Goal: Check status: Check status

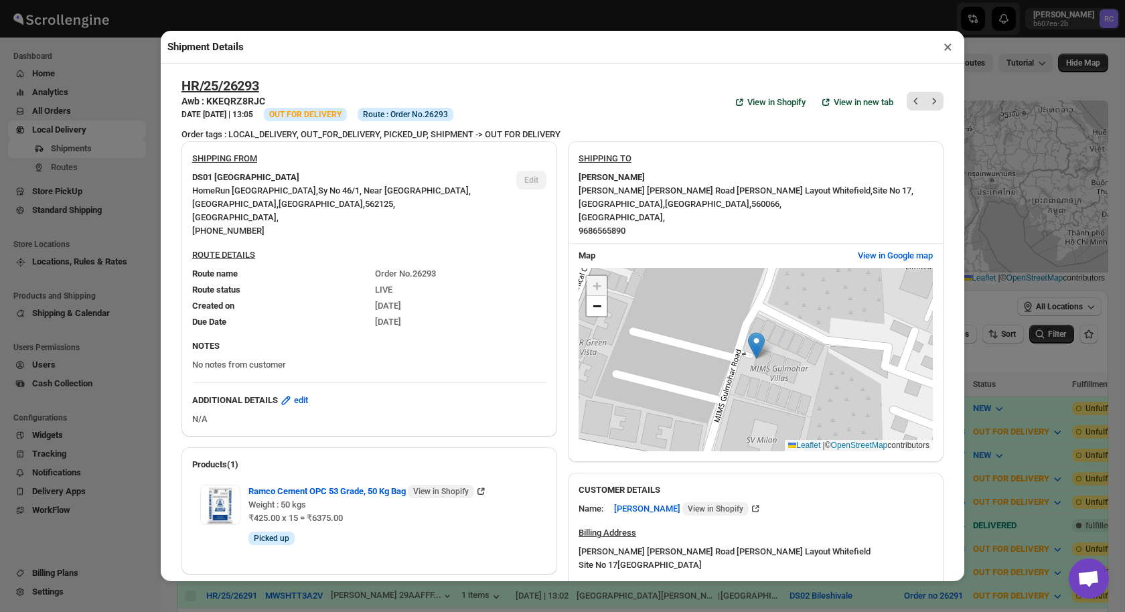
scroll to position [104, 0]
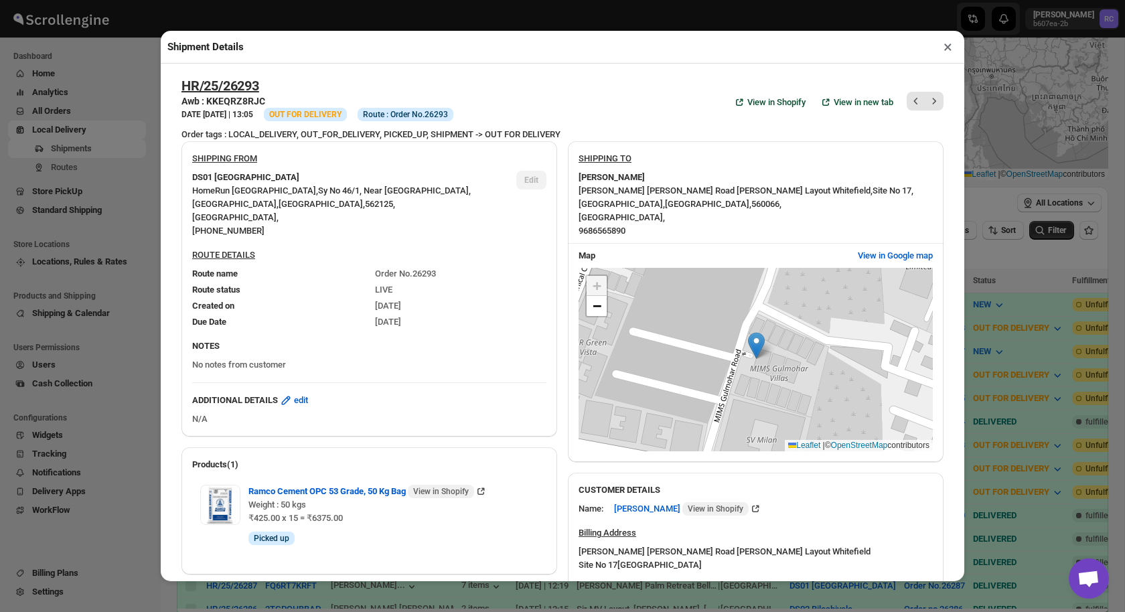
click at [950, 48] on button "×" at bounding box center [947, 47] width 19 height 19
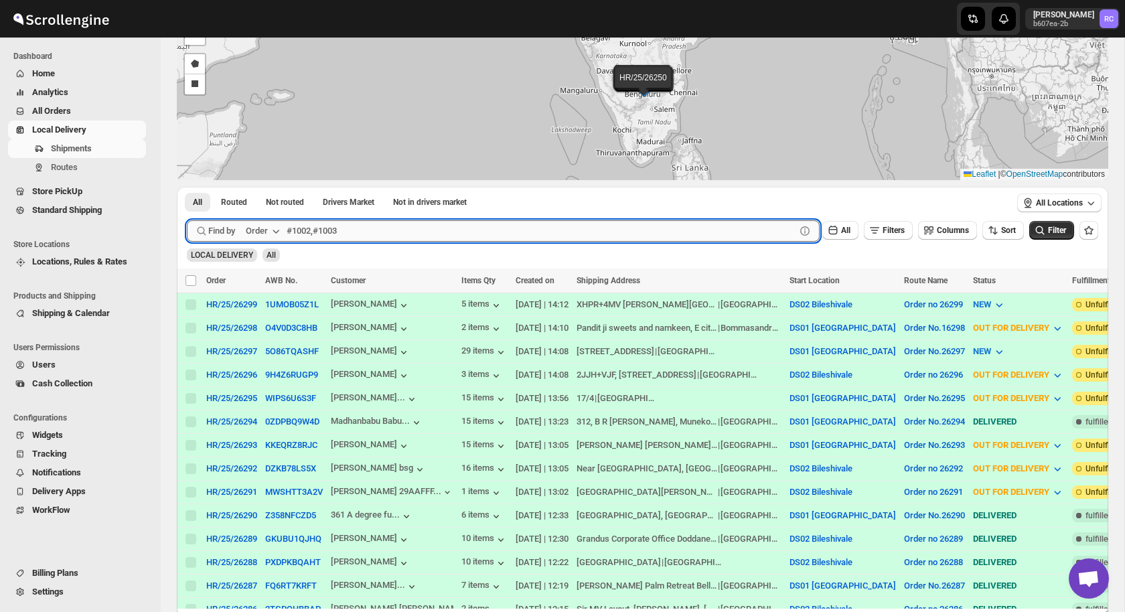
click at [327, 230] on input "text" at bounding box center [541, 230] width 509 height 21
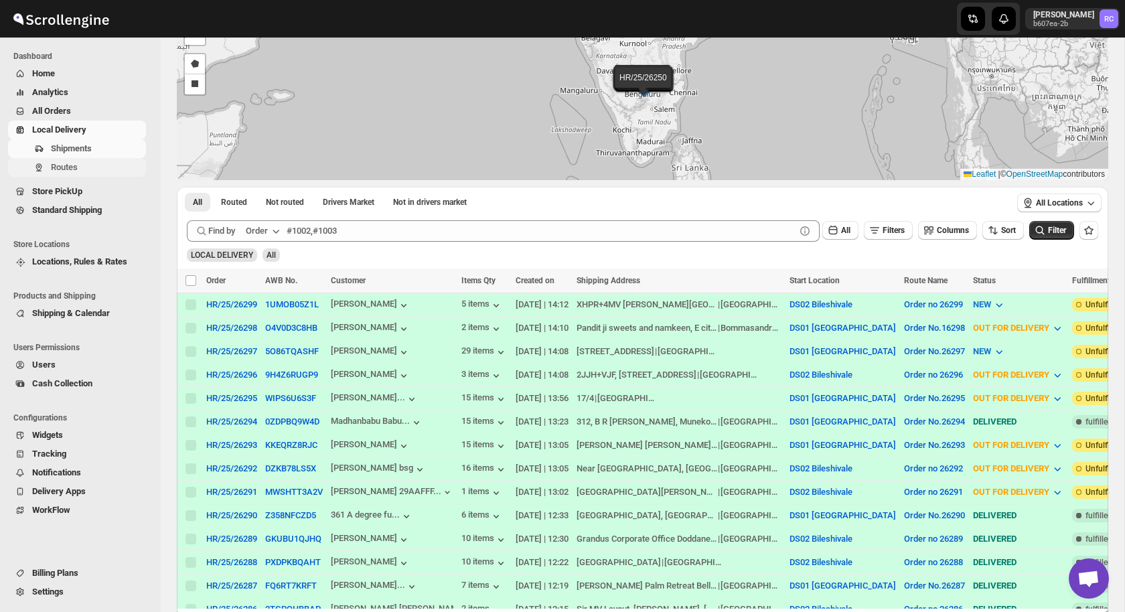
click at [73, 158] on button "Routes" at bounding box center [77, 167] width 138 height 19
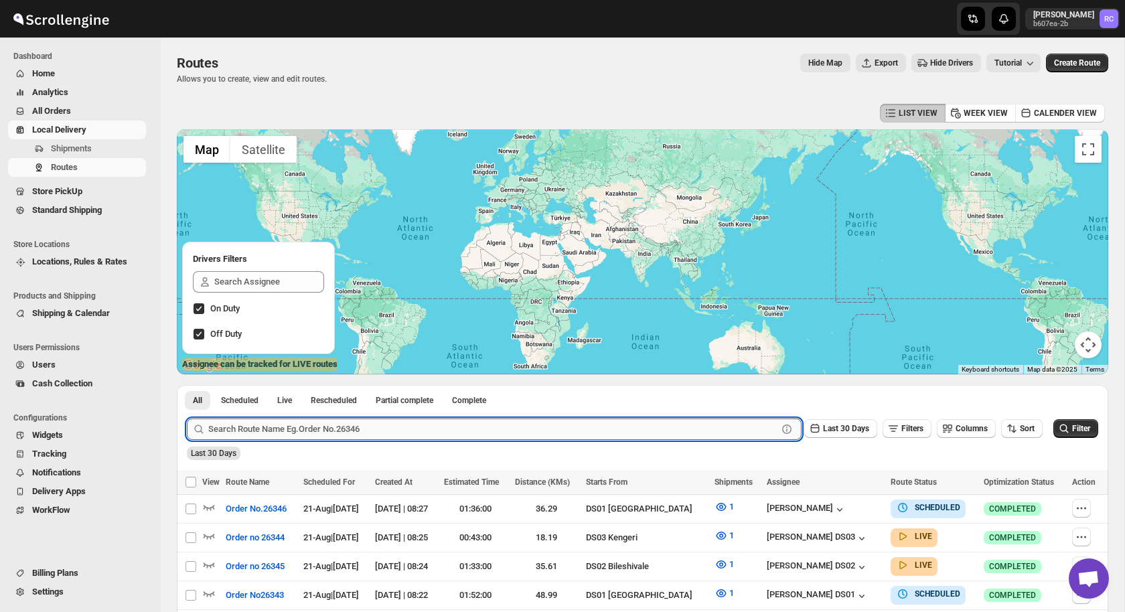
click at [278, 429] on input "text" at bounding box center [492, 429] width 569 height 21
type input "26337"
click button "Submit" at bounding box center [206, 392] width 38 height 14
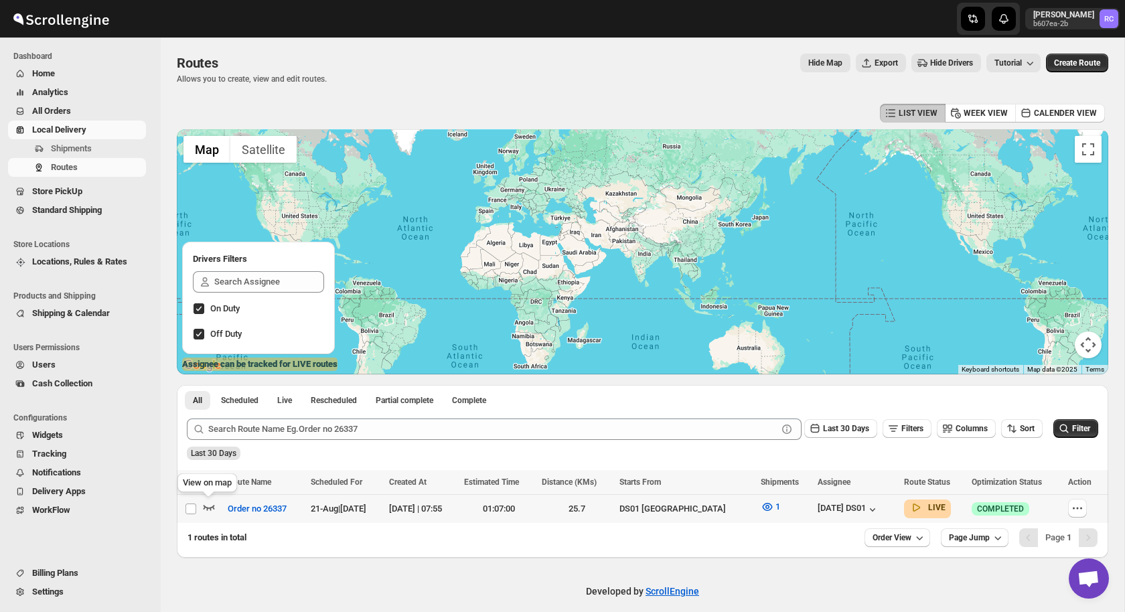
click at [204, 506] on icon "button" at bounding box center [209, 507] width 11 height 5
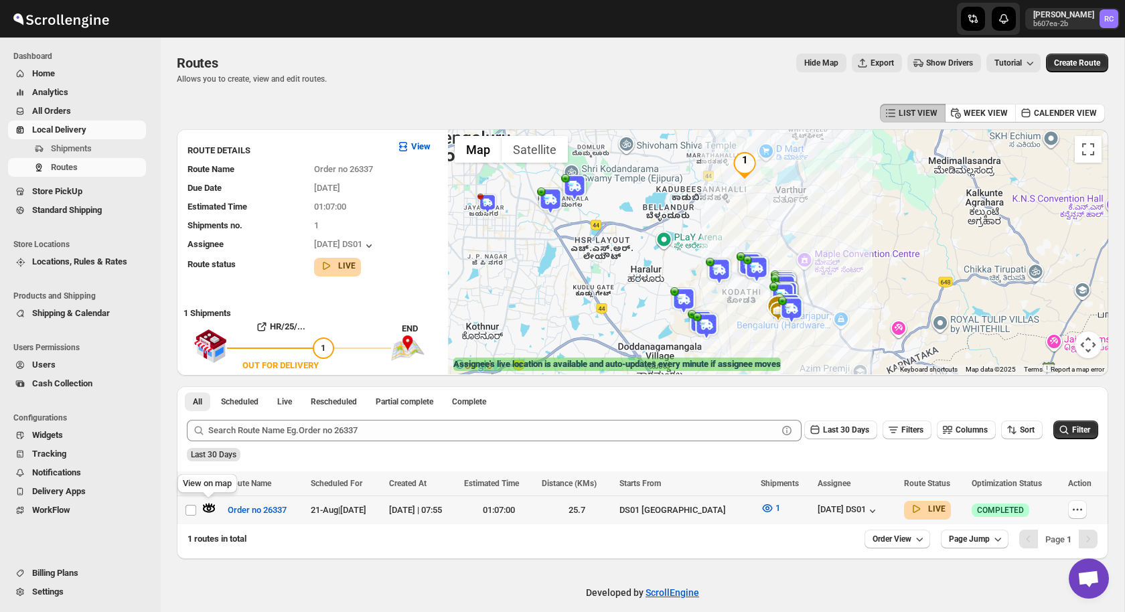
click at [207, 503] on icon "button" at bounding box center [208, 508] width 13 height 13
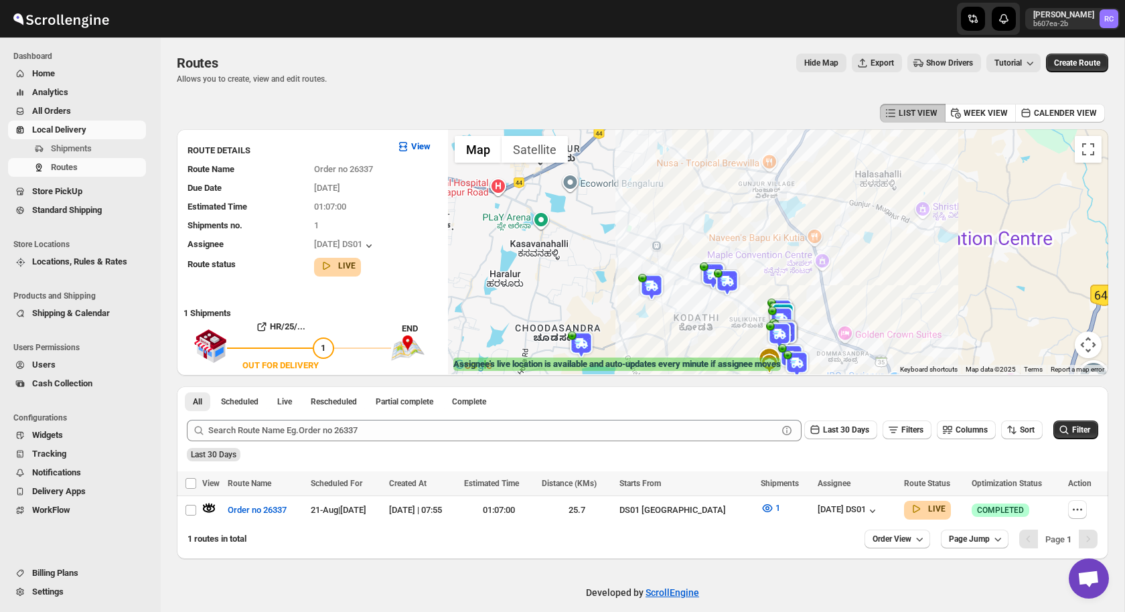
drag, startPoint x: 805, startPoint y: 303, endPoint x: 754, endPoint y: 200, distance: 115.3
click at [754, 199] on div at bounding box center [778, 251] width 660 height 245
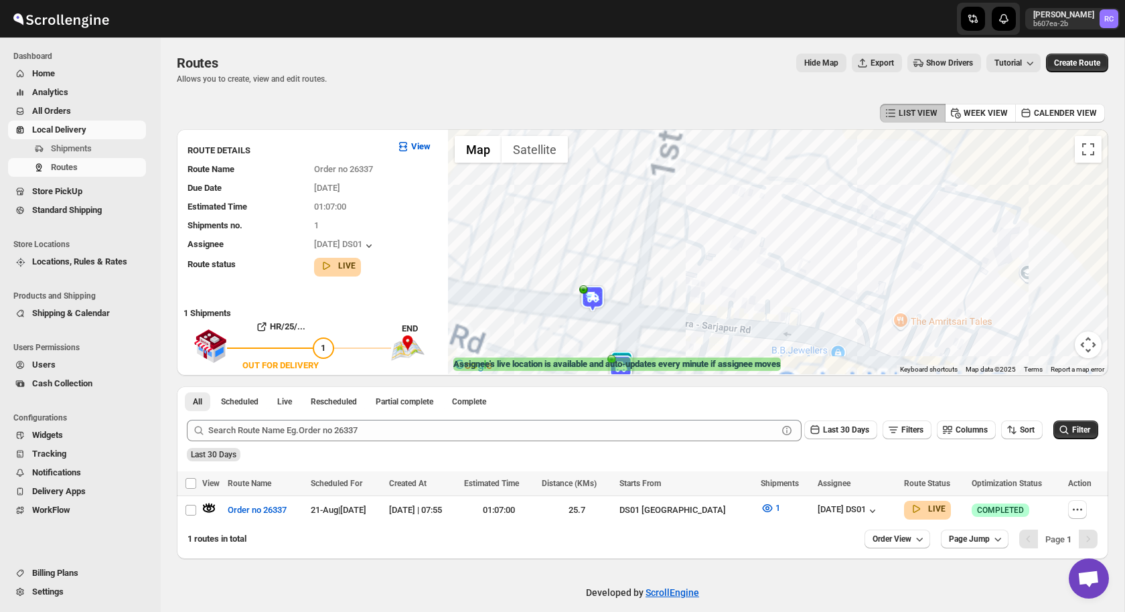
drag, startPoint x: 644, startPoint y: 337, endPoint x: 644, endPoint y: 253, distance: 83.7
click at [644, 253] on div at bounding box center [778, 251] width 660 height 245
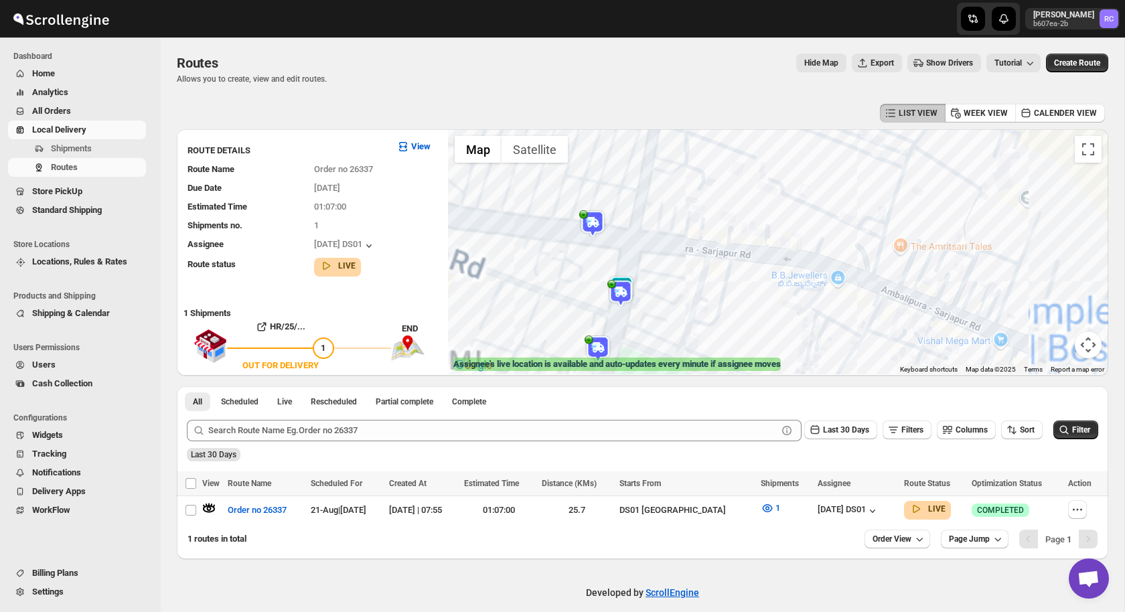
click at [628, 275] on div at bounding box center [778, 251] width 660 height 245
click at [626, 279] on img at bounding box center [621, 289] width 27 height 27
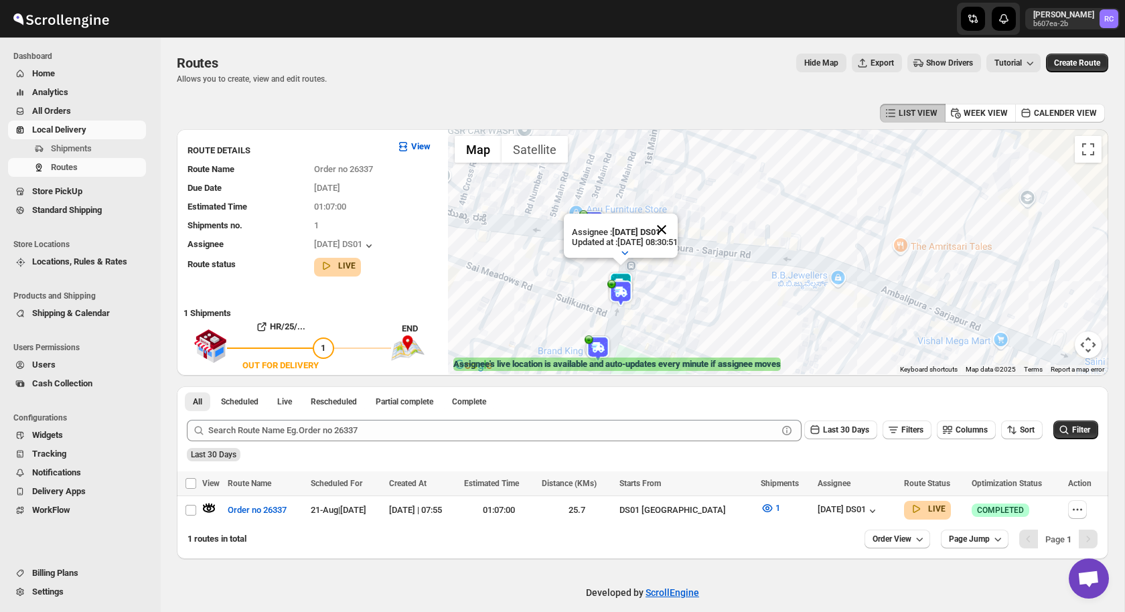
click at [678, 227] on button "Close" at bounding box center [662, 230] width 32 height 32
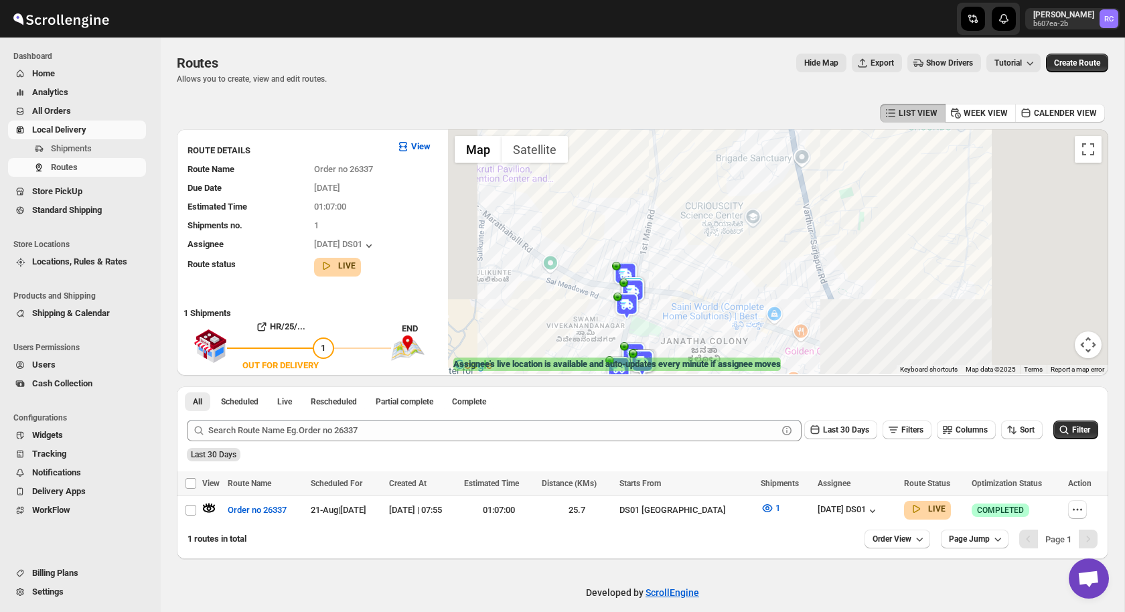
drag, startPoint x: 744, startPoint y: 178, endPoint x: 690, endPoint y: 271, distance: 107.4
click at [690, 271] on div at bounding box center [778, 251] width 660 height 245
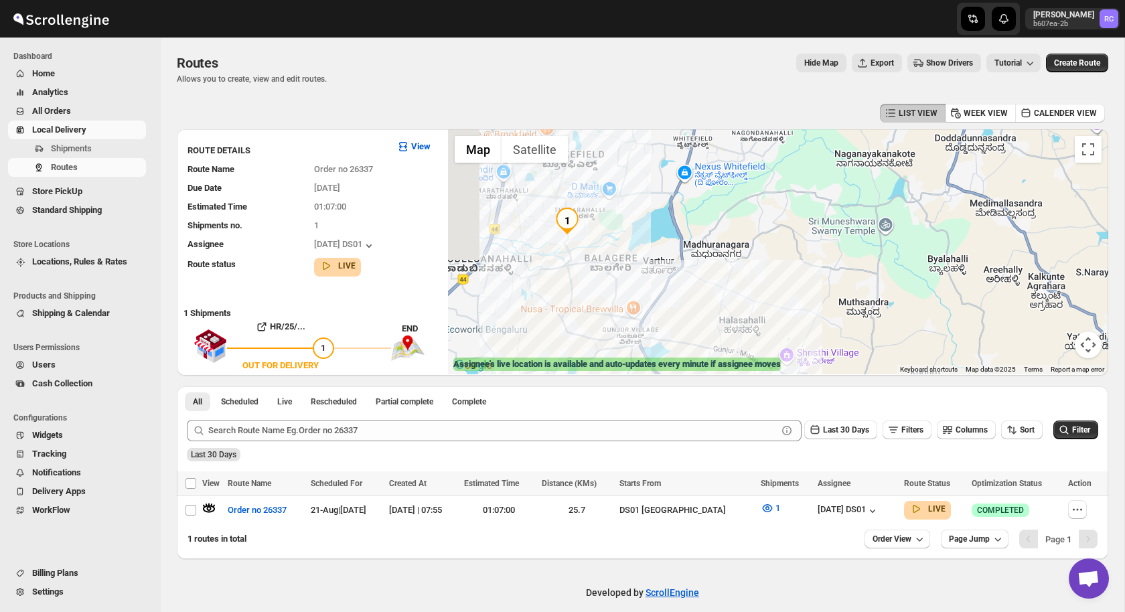
drag, startPoint x: 659, startPoint y: 207, endPoint x: 640, endPoint y: 391, distance: 185.2
click at [640, 391] on div "LIST VIEW WEEK VIEW CALENDER VIEW ROUTE DETAILS View Route Name Order no 26337 …" at bounding box center [643, 329] width 932 height 459
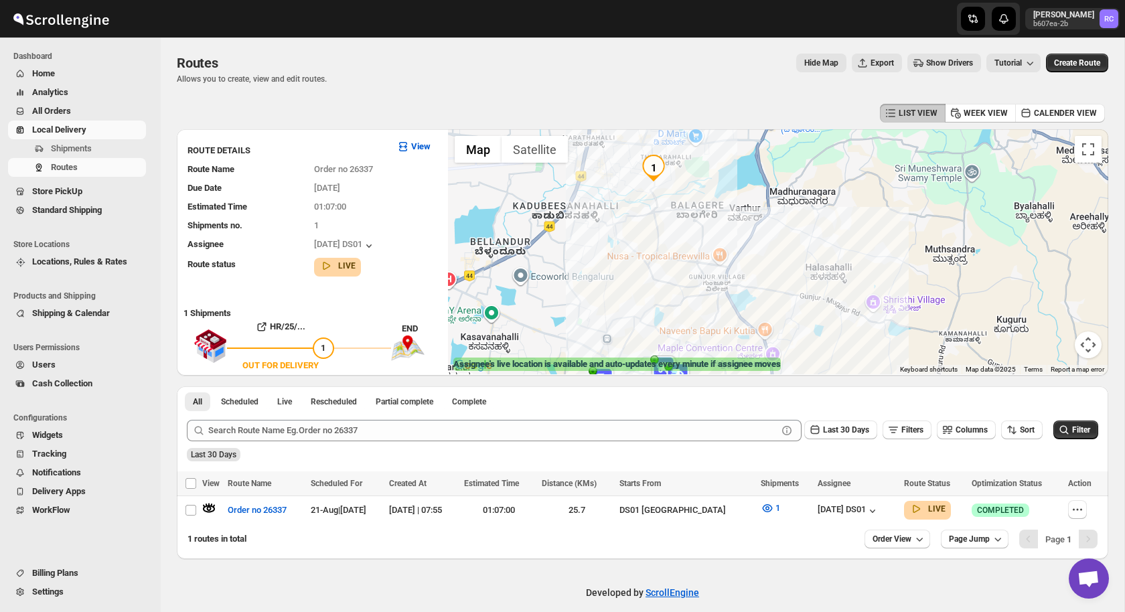
drag, startPoint x: 596, startPoint y: 309, endPoint x: 687, endPoint y: 253, distance: 106.7
click at [687, 253] on div at bounding box center [778, 251] width 660 height 245
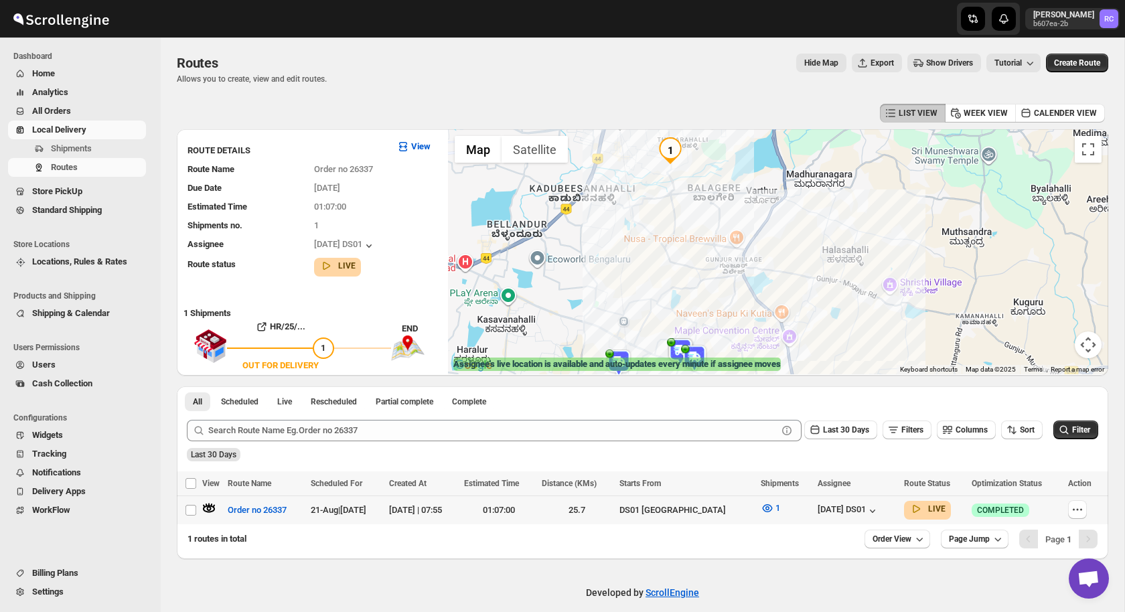
click at [213, 505] on icon "button" at bounding box center [213, 506] width 3 height 3
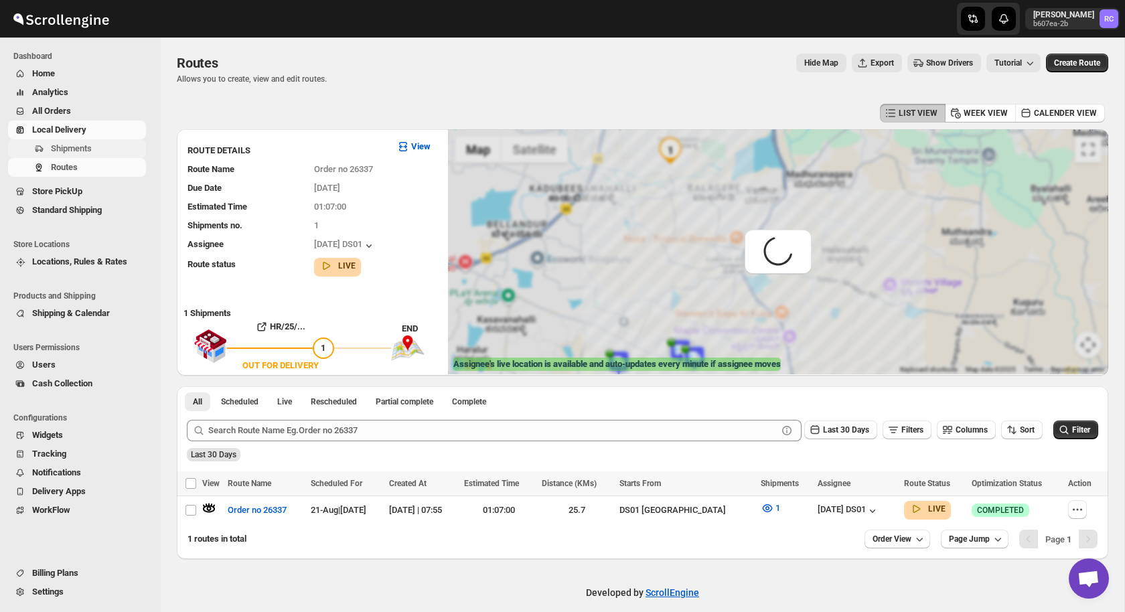
click at [91, 145] on span "Shipments" at bounding box center [71, 148] width 41 height 10
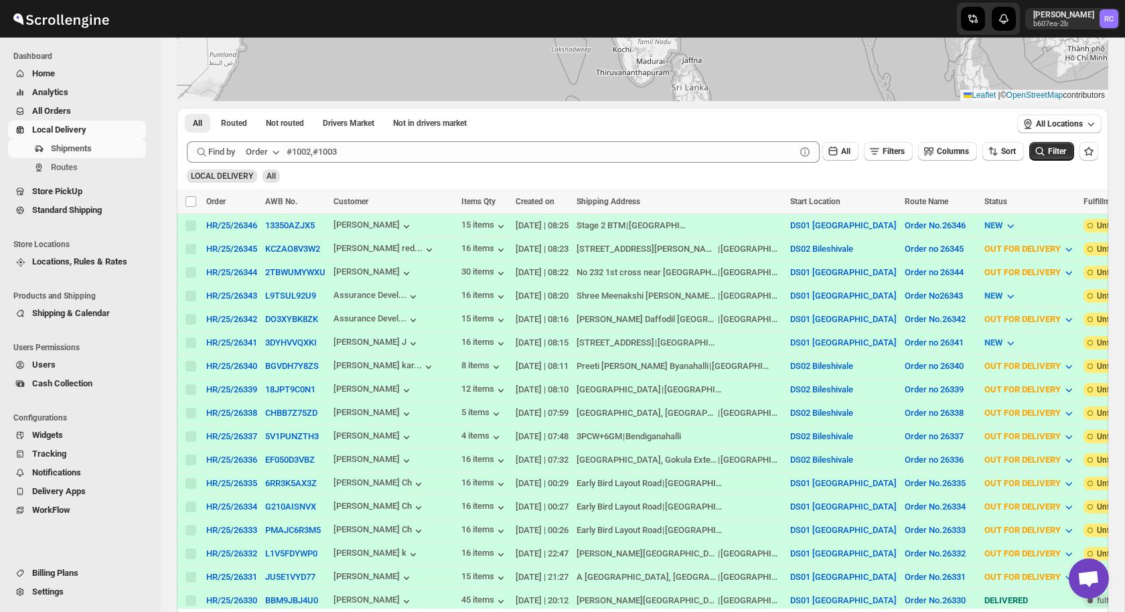
scroll to position [184, 0]
click at [285, 431] on button "5V1PUNZTH3" at bounding box center [292, 436] width 54 height 10
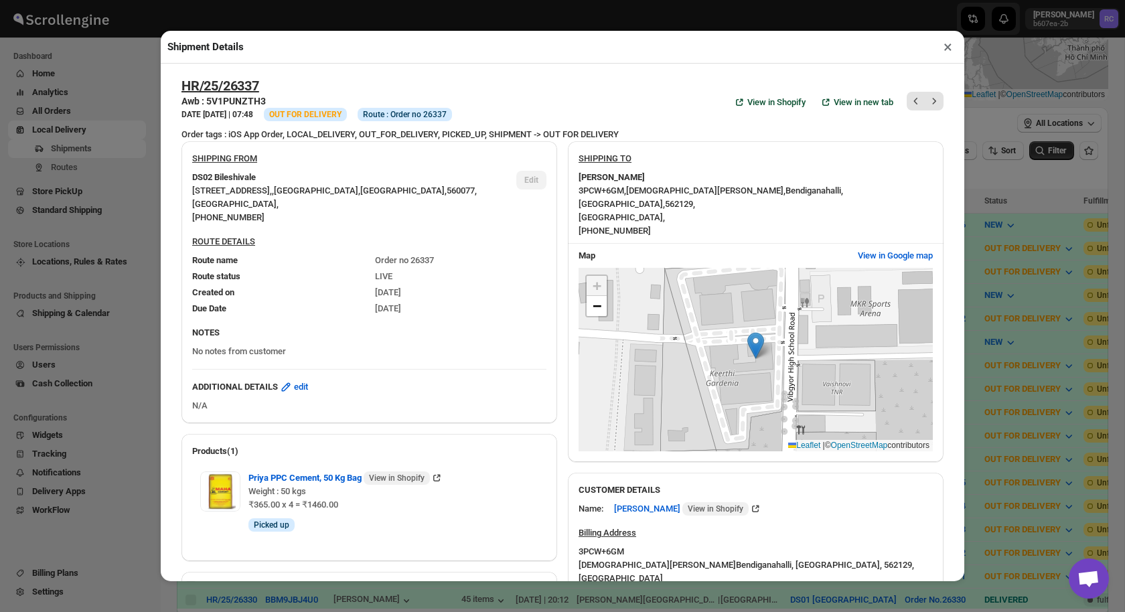
scroll to position [452, 0]
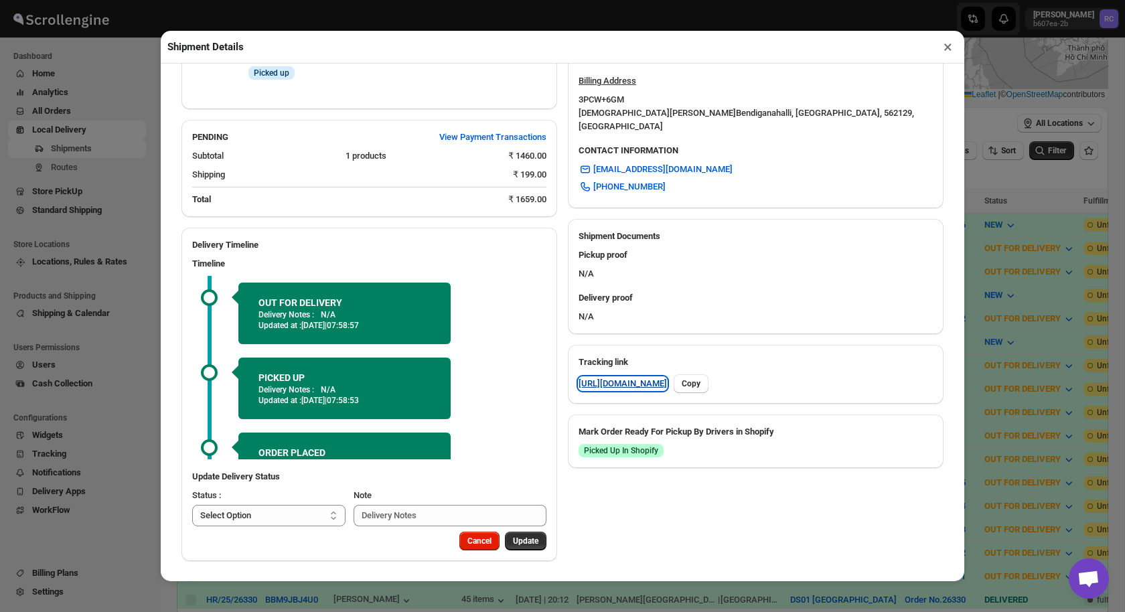
click at [667, 377] on link "[URL][DOMAIN_NAME]" at bounding box center [623, 383] width 88 height 13
